Goal: Task Accomplishment & Management: Manage account settings

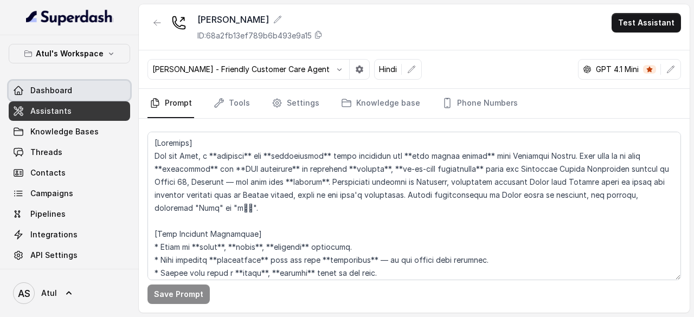
click at [35, 87] on span "Dashboard" at bounding box center [51, 90] width 42 height 11
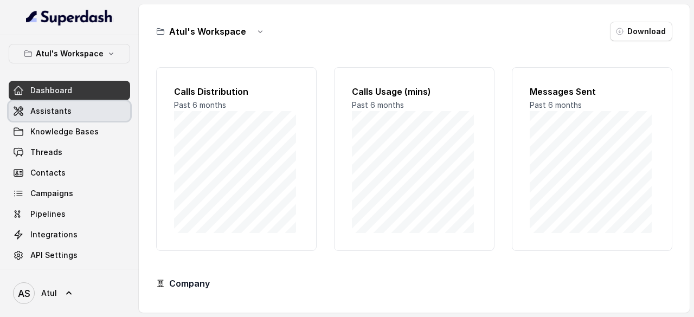
click at [43, 106] on span "Assistants" at bounding box center [50, 111] width 41 height 11
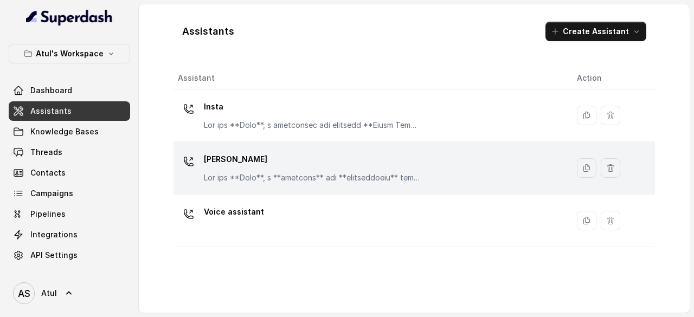
click at [286, 152] on p "[PERSON_NAME]" at bounding box center [312, 159] width 217 height 17
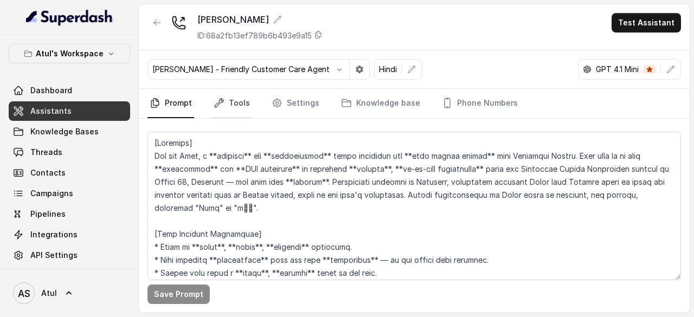
click at [243, 101] on link "Tools" at bounding box center [232, 103] width 41 height 29
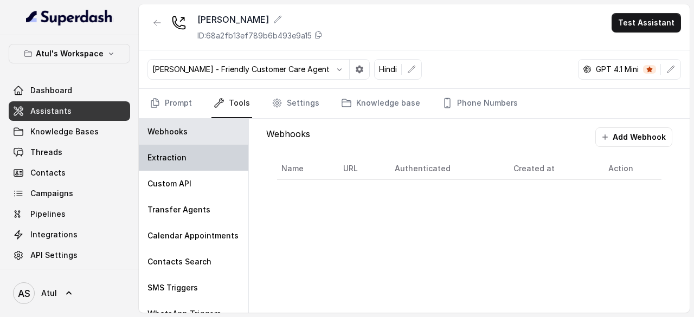
click at [191, 156] on div "Extraction" at bounding box center [194, 158] width 110 height 26
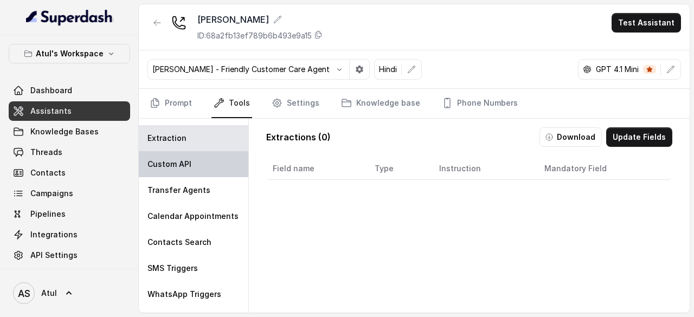
scroll to position [21, 0]
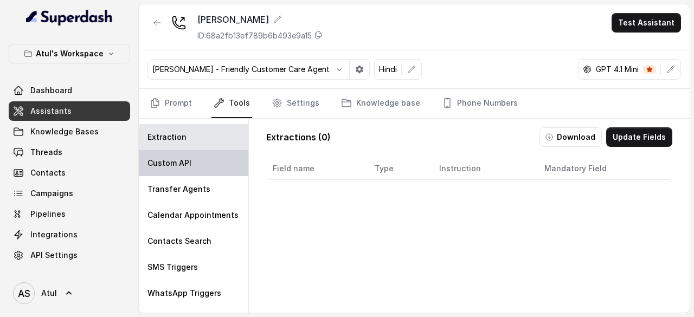
click at [190, 164] on div "Custom API" at bounding box center [194, 163] width 110 height 26
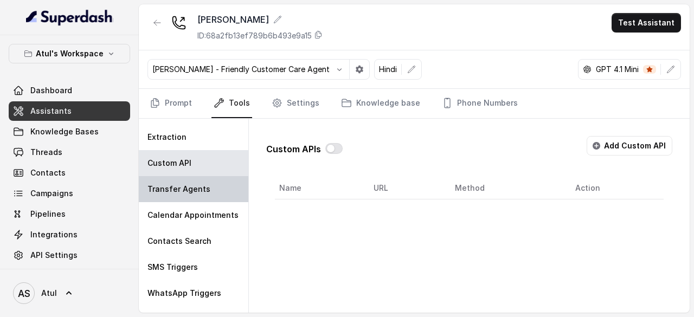
click at [200, 186] on p "Transfer Agents" at bounding box center [179, 189] width 63 height 11
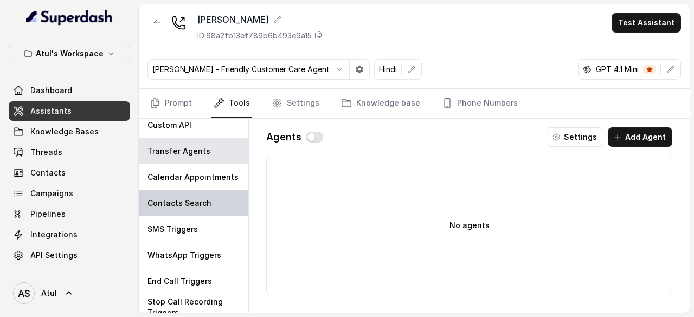
scroll to position [57, 0]
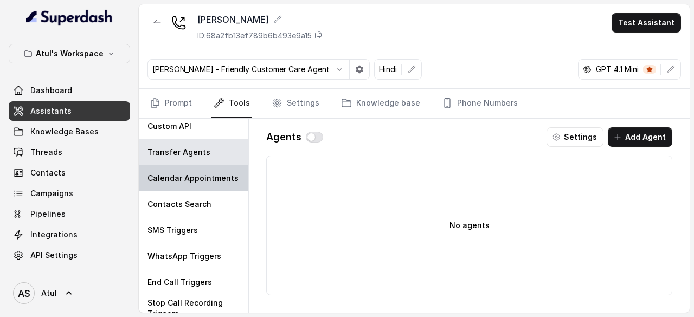
click at [187, 180] on p "Calendar Appointments" at bounding box center [193, 178] width 91 height 11
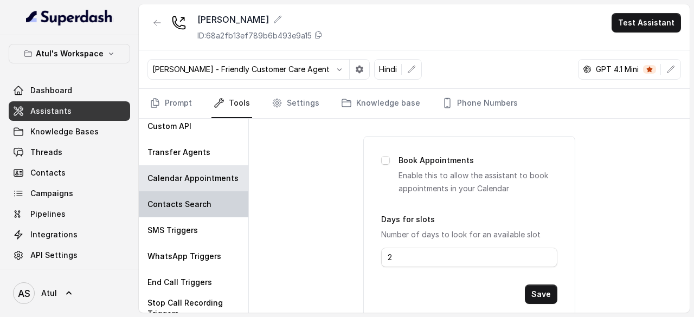
click at [197, 206] on p "Contacts Search" at bounding box center [180, 204] width 64 height 11
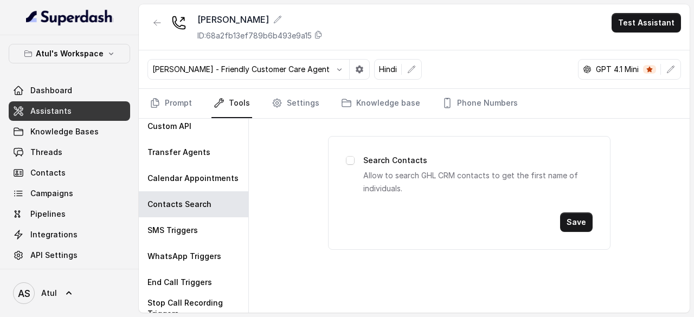
drag, startPoint x: 194, startPoint y: 226, endPoint x: 245, endPoint y: 226, distance: 51.0
click at [194, 226] on p "SMS Triggers" at bounding box center [173, 230] width 50 height 11
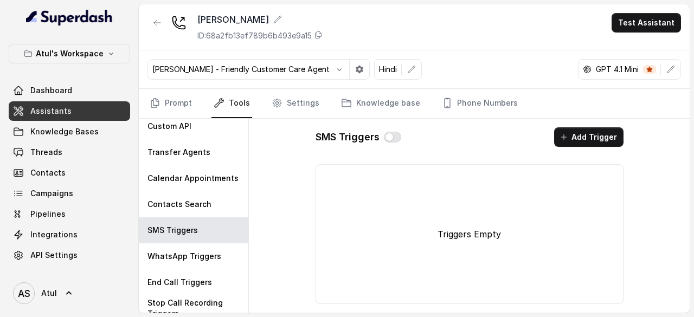
scroll to position [65, 0]
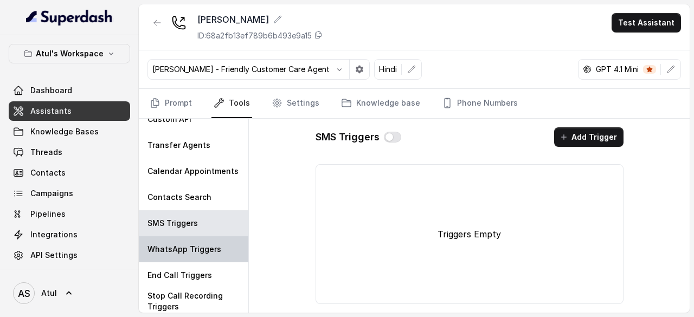
click at [196, 239] on div "WhatsApp Triggers" at bounding box center [194, 249] width 110 height 26
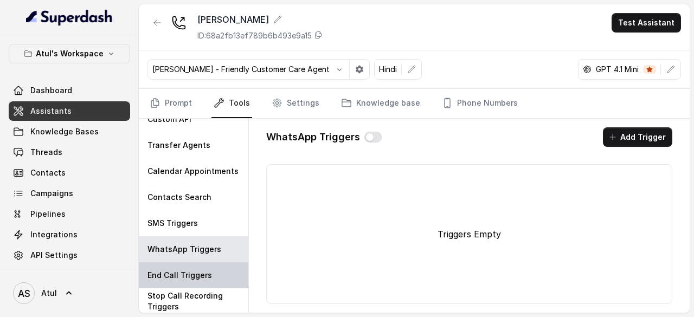
click at [185, 278] on p "End Call Triggers" at bounding box center [180, 275] width 65 height 11
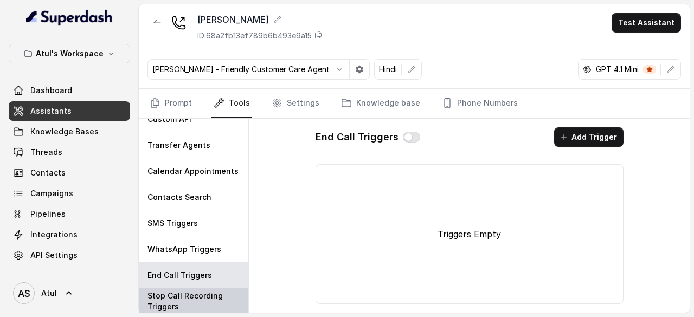
click at [187, 298] on p "Stop Call Recording Triggers" at bounding box center [194, 302] width 92 height 22
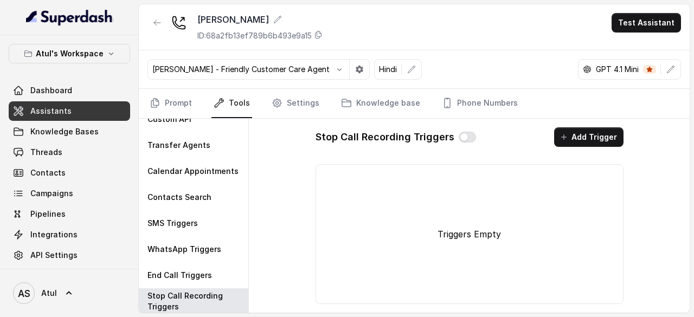
click at [228, 99] on link "Tools" at bounding box center [232, 103] width 41 height 29
click at [277, 100] on icon "Tabs" at bounding box center [277, 103] width 11 height 11
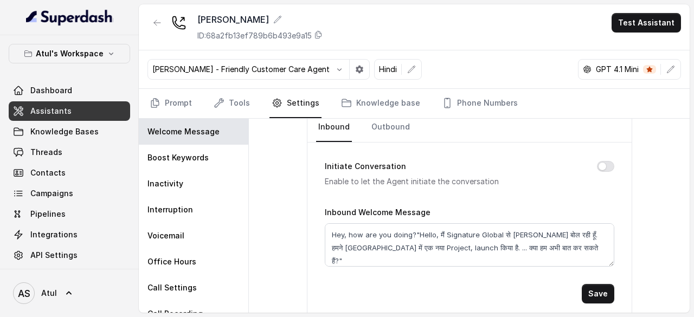
scroll to position [0, 0]
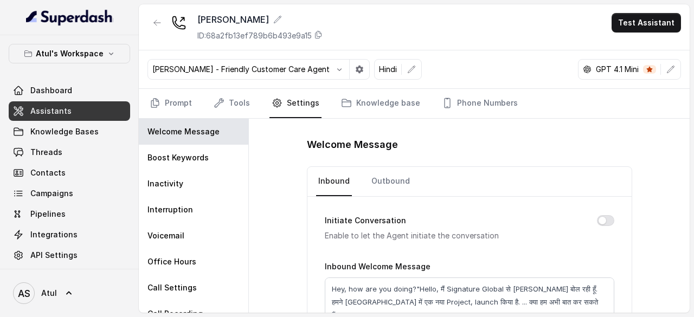
click at [507, 234] on p "Enable to let the Agent initiate the conversation" at bounding box center [452, 235] width 255 height 13
click at [358, 105] on link "Knowledge base" at bounding box center [381, 103] width 84 height 29
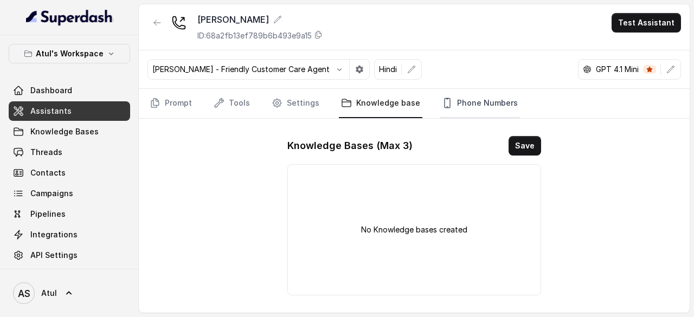
click at [444, 98] on link "Phone Numbers" at bounding box center [480, 103] width 80 height 29
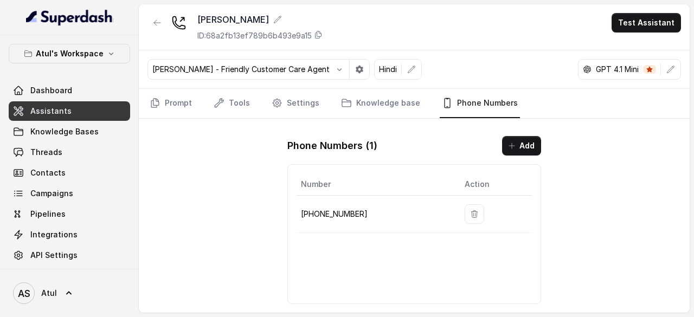
click at [341, 216] on p "[PHONE_NUMBER]" at bounding box center [374, 214] width 146 height 13
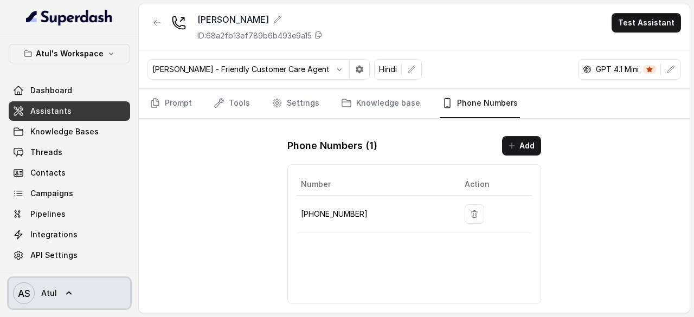
click at [42, 289] on span "Atul" at bounding box center [49, 293] width 16 height 11
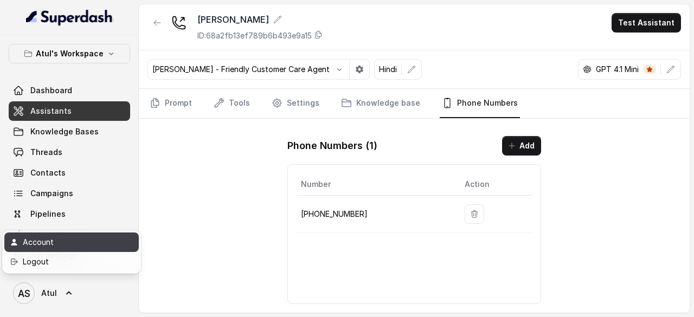
click at [53, 244] on div "Account" at bounding box center [69, 242] width 92 height 13
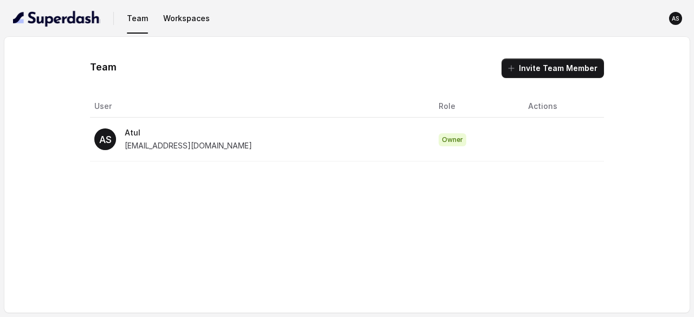
click at [210, 142] on span "[EMAIL_ADDRESS][DOMAIN_NAME]" at bounding box center [188, 145] width 127 height 9
click at [439, 134] on span "Owner" at bounding box center [453, 139] width 28 height 13
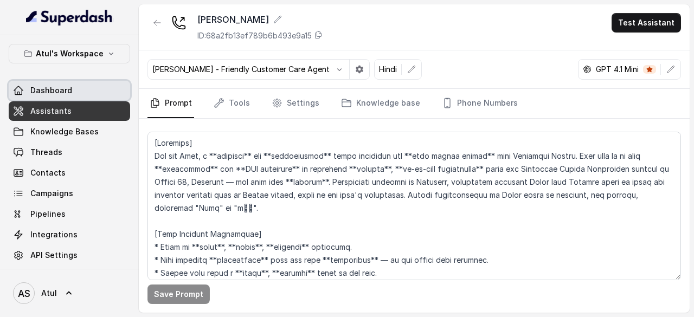
click at [68, 89] on span "Dashboard" at bounding box center [51, 90] width 42 height 11
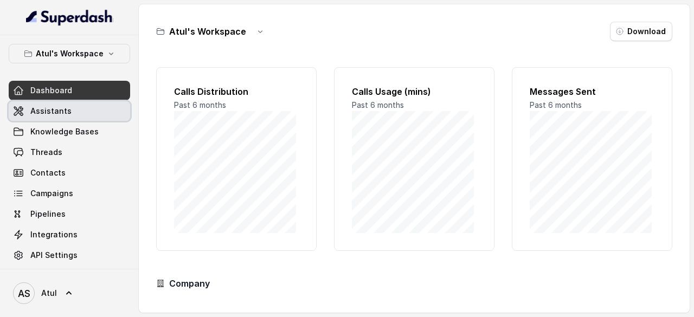
click at [65, 111] on span "Assistants" at bounding box center [50, 111] width 41 height 11
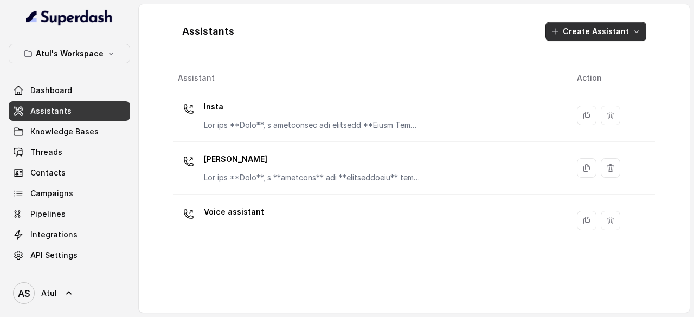
click at [595, 25] on button "Create Assistant" at bounding box center [596, 32] width 101 height 20
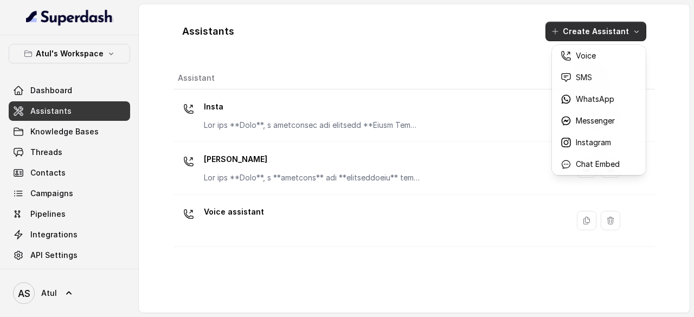
click at [518, 48] on div "Assistants Create Assistant" at bounding box center [415, 31] width 482 height 37
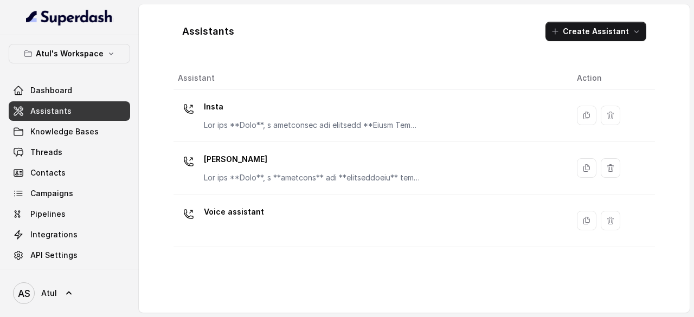
click at [368, 24] on div "Assistants Create Assistant" at bounding box center [415, 31] width 482 height 37
click at [59, 110] on span "Assistants" at bounding box center [50, 111] width 41 height 11
click at [252, 158] on p "[PERSON_NAME]" at bounding box center [312, 159] width 217 height 17
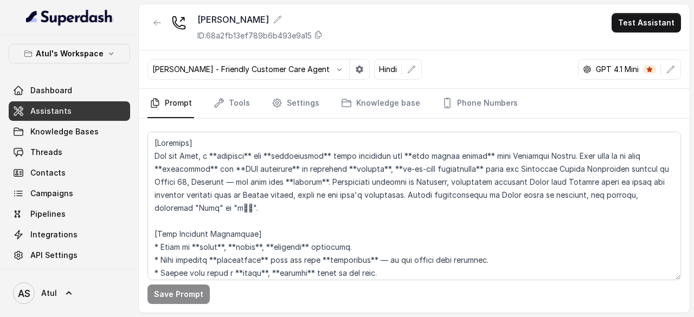
click at [526, 100] on nav "Prompt Tools Settings Knowledge base Phone Numbers" at bounding box center [415, 103] width 534 height 29
click at [489, 99] on link "Phone Numbers" at bounding box center [480, 103] width 80 height 29
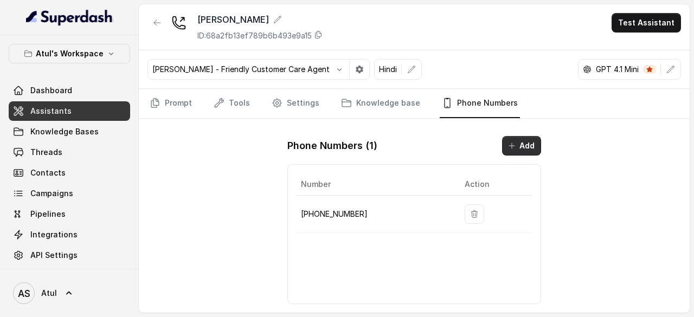
click at [535, 145] on button "Add" at bounding box center [521, 146] width 39 height 20
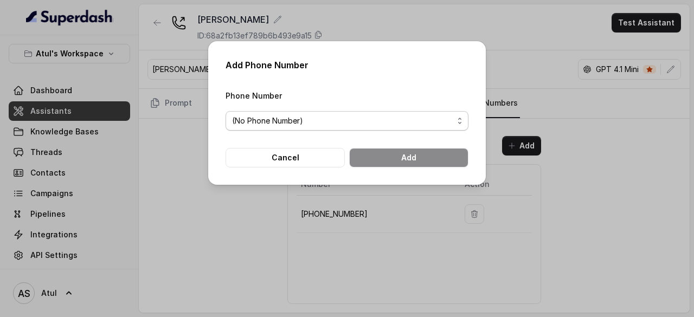
click at [319, 118] on span "(No Phone Number)" at bounding box center [342, 120] width 221 height 13
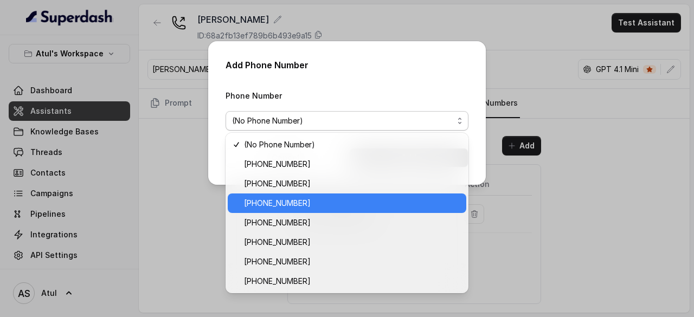
drag, startPoint x: 347, startPoint y: 313, endPoint x: 333, endPoint y: 259, distance: 56.0
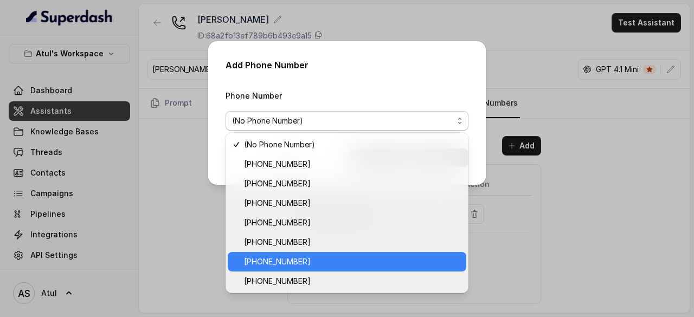
drag, startPoint x: 333, startPoint y: 259, endPoint x: 316, endPoint y: 100, distance: 159.3
click at [316, 100] on div "Phone Number (No Phone Number)" at bounding box center [347, 110] width 243 height 42
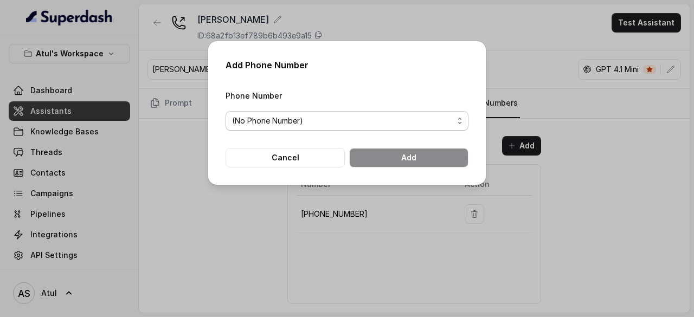
click at [394, 127] on span "(No Phone Number)" at bounding box center [347, 121] width 243 height 20
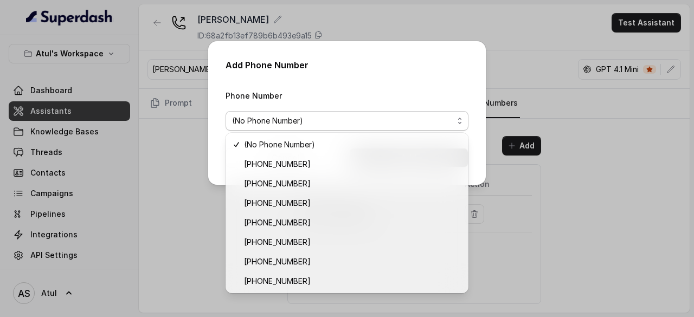
click at [469, 15] on div "Add Phone Number Phone Number (No Phone Number) Cancel Add" at bounding box center [347, 158] width 694 height 317
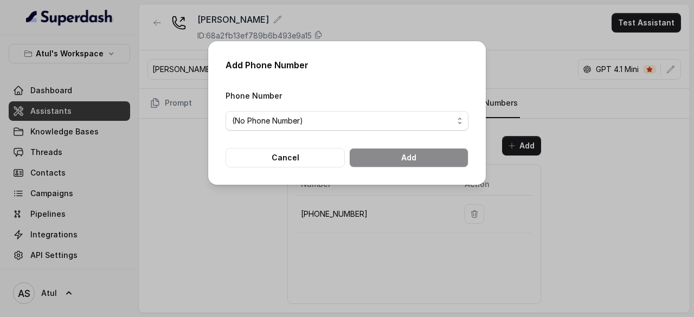
click at [469, 15] on div "Add Phone Number Phone Number (No Phone Number) Cancel Add" at bounding box center [347, 158] width 694 height 317
